Goal: Transaction & Acquisition: Purchase product/service

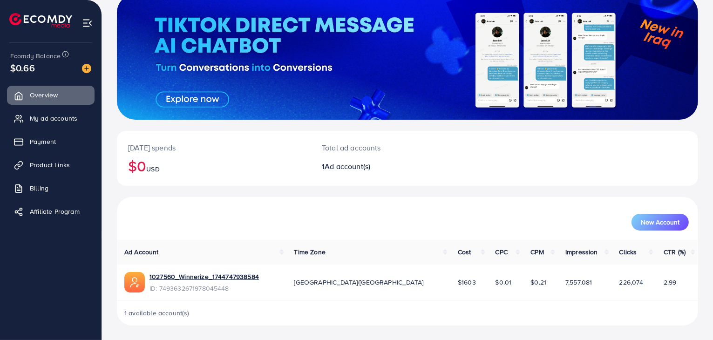
scroll to position [63, 0]
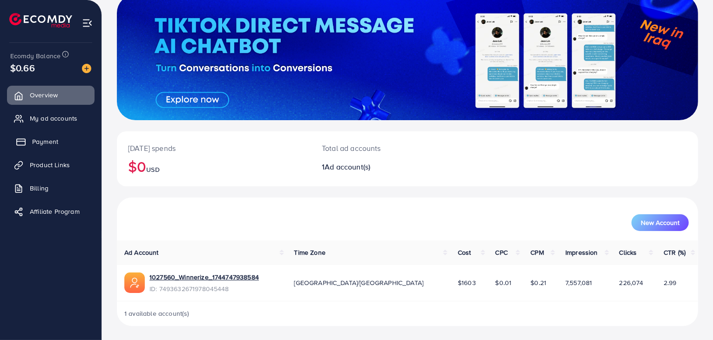
click at [66, 147] on link "Payment" at bounding box center [51, 141] width 88 height 19
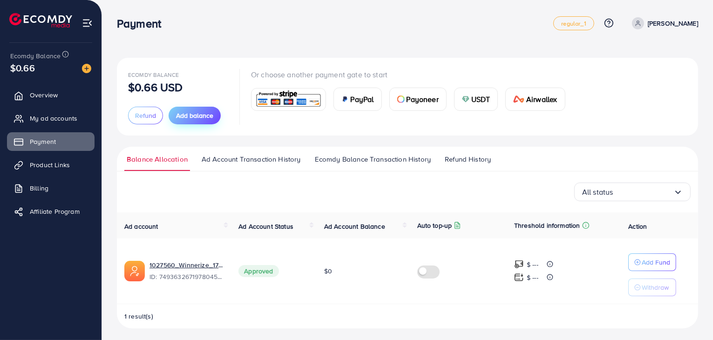
click at [194, 119] on span "Add balance" at bounding box center [194, 115] width 37 height 9
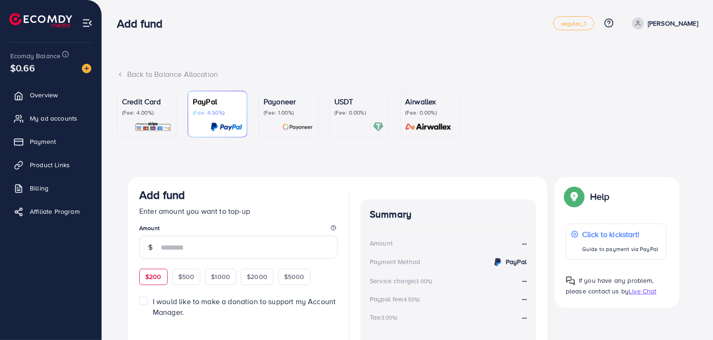
click at [156, 278] on span "$200" at bounding box center [153, 276] width 16 height 9
type input "***"
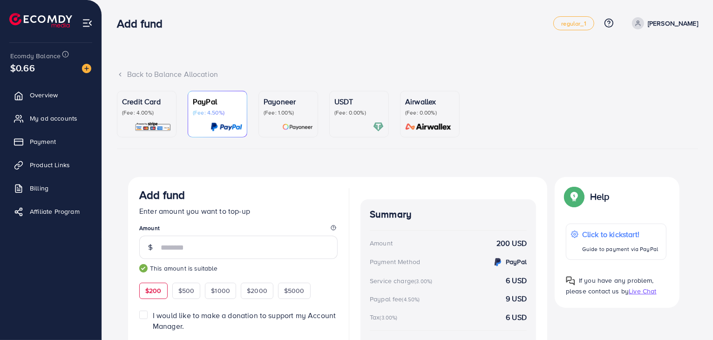
scroll to position [68, 0]
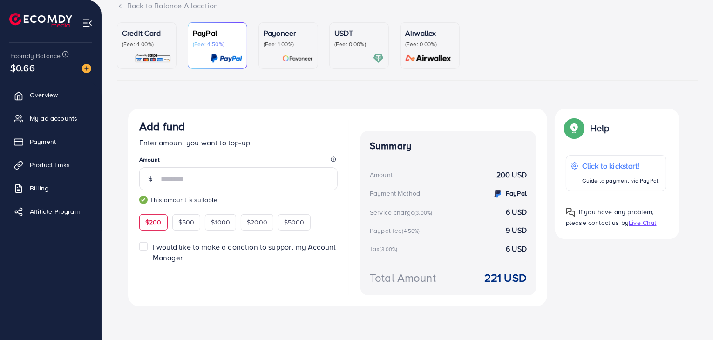
click at [358, 41] on p "(Fee: 0.00%)" at bounding box center [358, 44] width 49 height 7
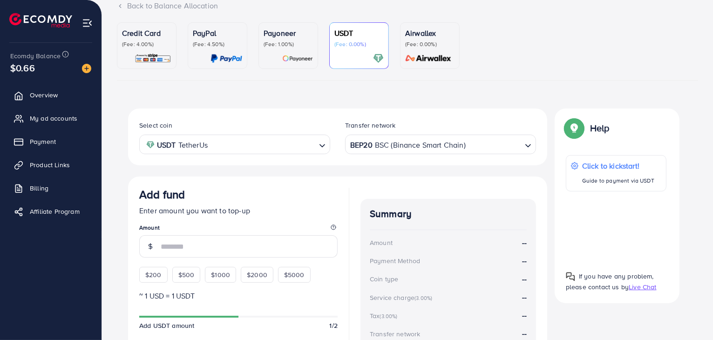
scroll to position [175, 0]
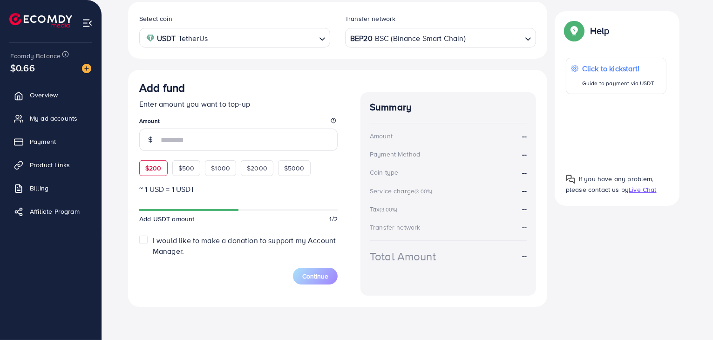
click at [155, 161] on div "$200" at bounding box center [153, 168] width 28 height 16
type input "***"
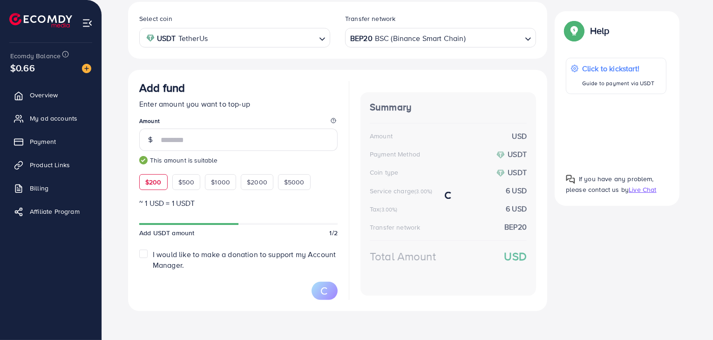
scroll to position [178, 0]
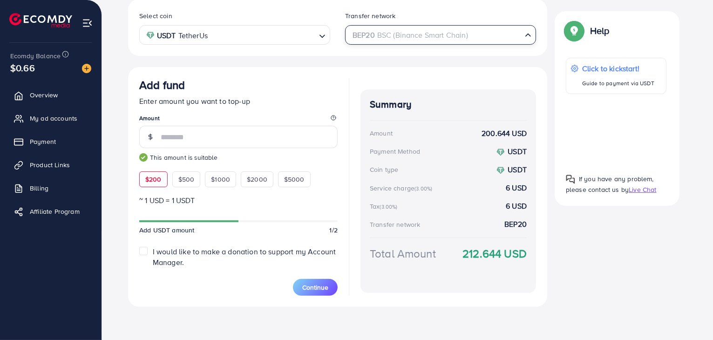
click at [410, 26] on div "BEP20 BSC (Binance Smart Chain)" at bounding box center [435, 34] width 174 height 16
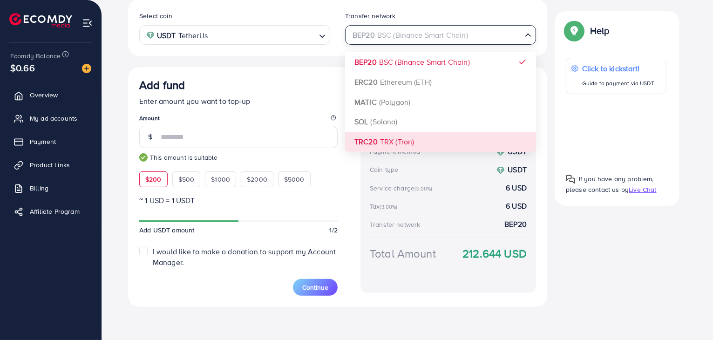
click at [410, 140] on div "Select coin USDT TetherUs Loading... Transfer network BEP20 BSC (Binance Smart …" at bounding box center [337, 153] width 419 height 308
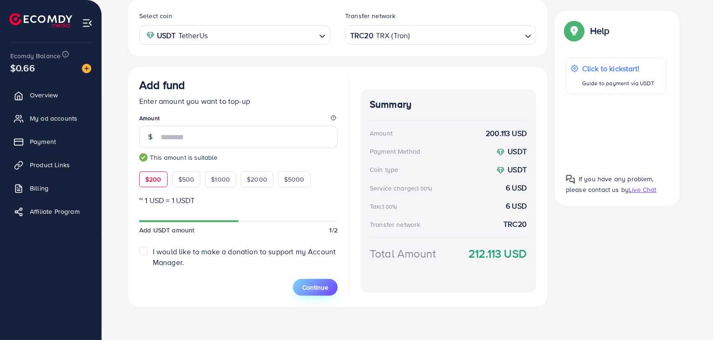
click at [314, 292] on button "Continue" at bounding box center [315, 287] width 45 height 17
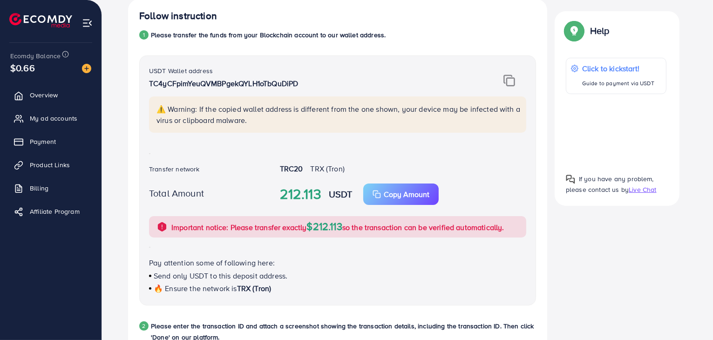
click at [252, 79] on p "TC4yCFpimYeuQVMBPgekQYLH1oTbQuDiPD" at bounding box center [305, 83] width 312 height 11
copy p "TC4yCFpimYeuQVMBPgekQYLH1oTbQuDiPD"
click at [514, 81] on img at bounding box center [509, 81] width 12 height 12
click at [510, 81] on img at bounding box center [509, 81] width 12 height 12
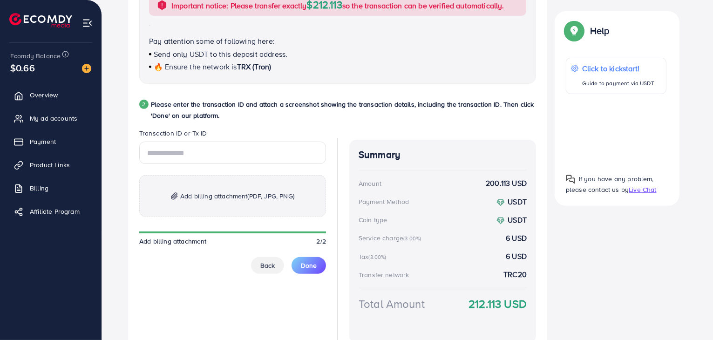
scroll to position [399, 0]
click at [233, 150] on input "text" at bounding box center [232, 153] width 187 height 22
paste input "**********"
type input "**********"
click at [256, 194] on span "(PDF, JPG, PNG)" at bounding box center [271, 196] width 47 height 9
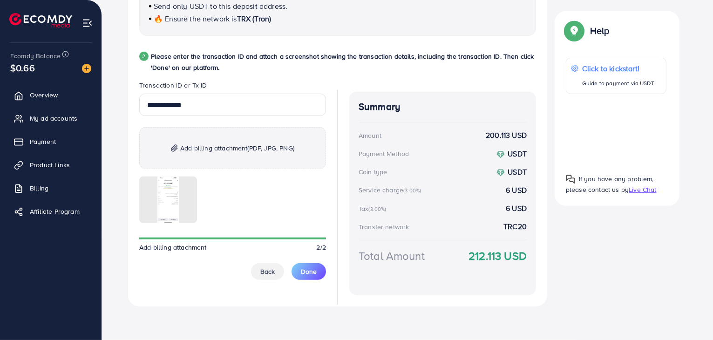
scroll to position [447, 0]
click at [299, 271] on button "Done" at bounding box center [309, 272] width 34 height 17
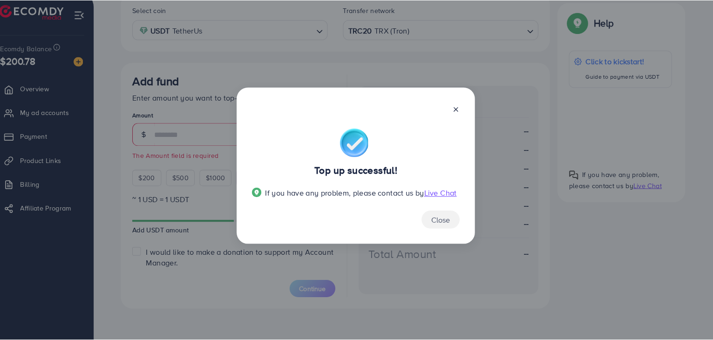
scroll to position [175, 0]
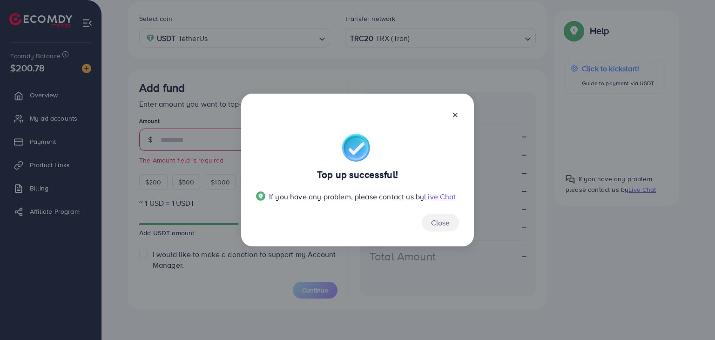
click at [456, 114] on line at bounding box center [456, 115] width 4 height 4
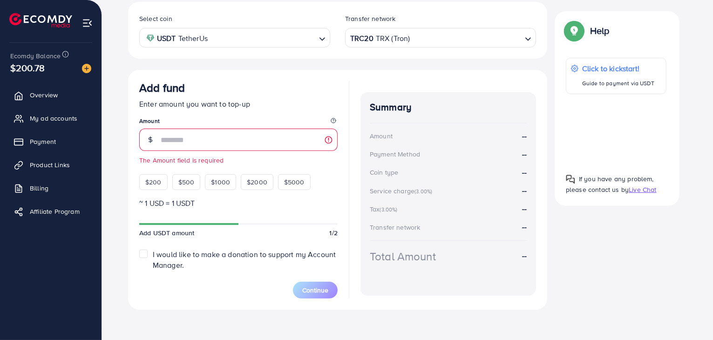
click at [46, 107] on ul "Overview My ad accounts Payment Product Links Billing Affiliate Program" at bounding box center [51, 156] width 102 height 149
click at [47, 98] on span "Overview" at bounding box center [46, 94] width 28 height 9
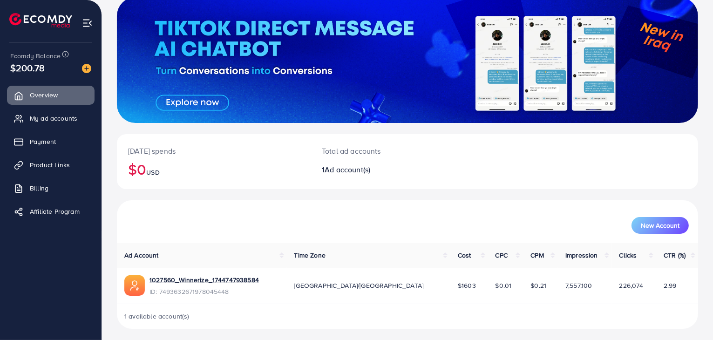
scroll to position [64, 0]
